Goal: Task Accomplishment & Management: Use online tool/utility

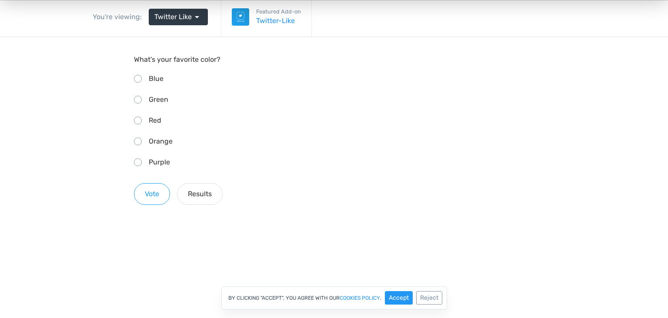
scroll to position [92, 0]
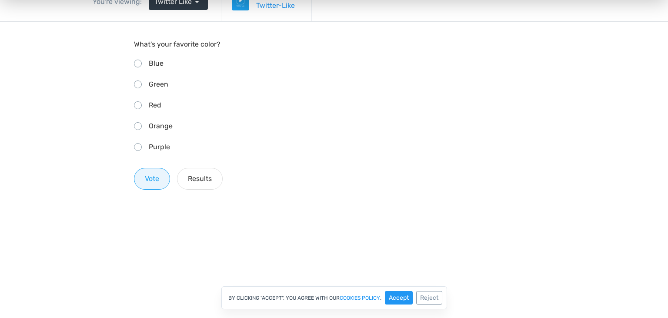
click at [161, 175] on button "Vote" at bounding box center [152, 179] width 36 height 22
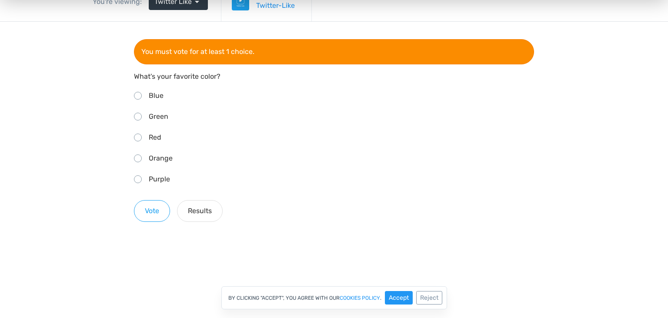
click at [138, 176] on input "Purple" at bounding box center [137, 178] width 6 height 6
radio input "true"
click at [151, 207] on button "Vote" at bounding box center [152, 211] width 36 height 22
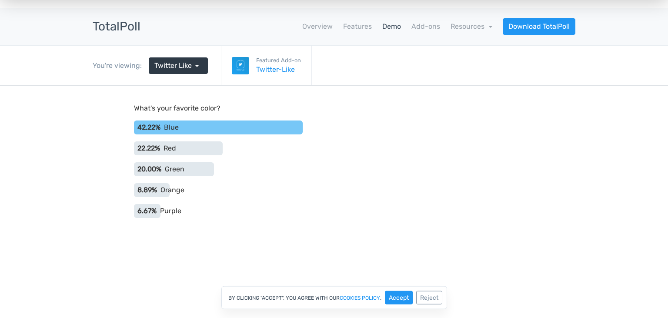
scroll to position [0, 0]
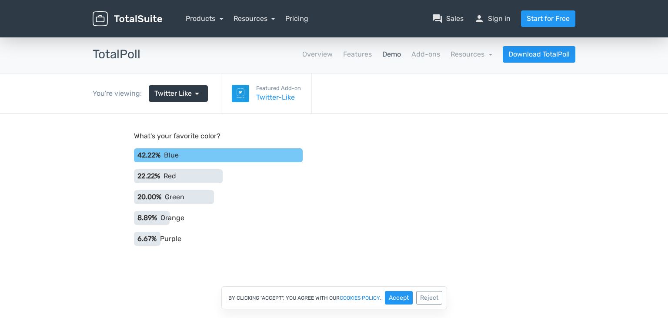
click at [96, 146] on body "What's your favorite color? 42.22% Blue 22.22% Red 20.00% Green 8.89% Orange 6.…" at bounding box center [334, 207] width 668 height 188
click at [187, 95] on span "Twitter Like" at bounding box center [172, 93] width 37 height 10
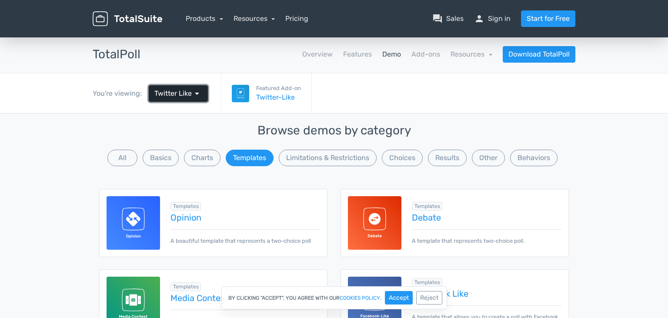
click at [187, 95] on span "Twitter Like" at bounding box center [172, 93] width 37 height 10
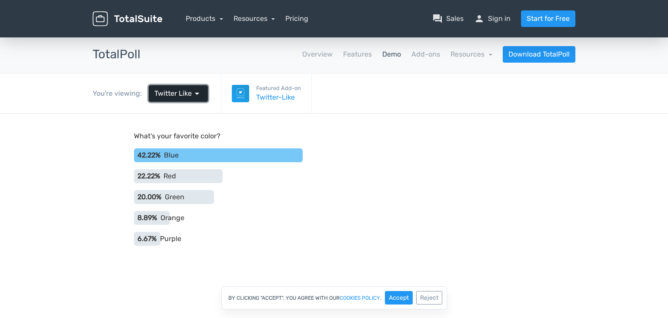
click at [187, 95] on span "Twitter Like" at bounding box center [172, 93] width 37 height 10
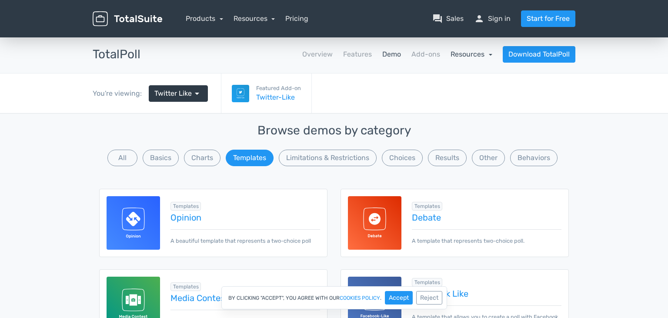
click at [469, 57] on link "Resources" at bounding box center [471, 54] width 42 height 8
click at [422, 58] on link "Add-ons" at bounding box center [425, 54] width 29 height 10
